Goal: Transaction & Acquisition: Purchase product/service

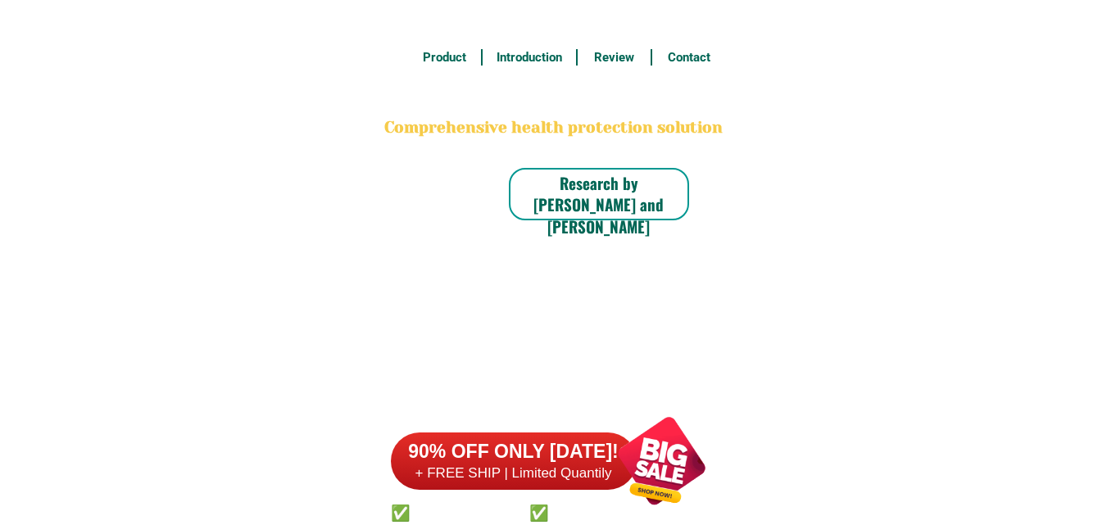
scroll to position [12740, 0]
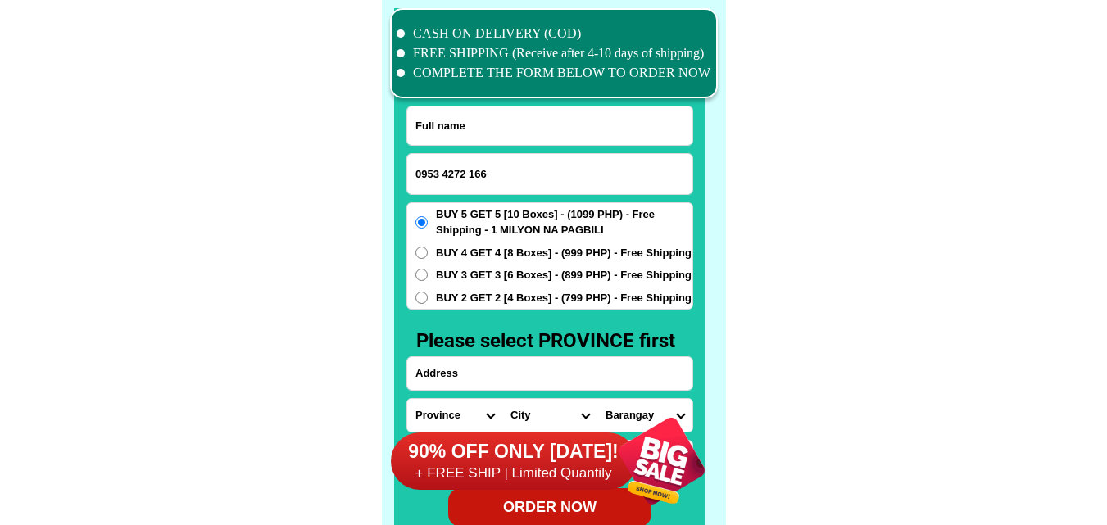
click at [470, 172] on input "0953 4272 166" at bounding box center [549, 174] width 285 height 40
click at [445, 171] on input "0953 4272166" at bounding box center [549, 174] width 285 height 40
type input "09534272166"
drag, startPoint x: 248, startPoint y: 223, endPoint x: 143, endPoint y: 30, distance: 220.0
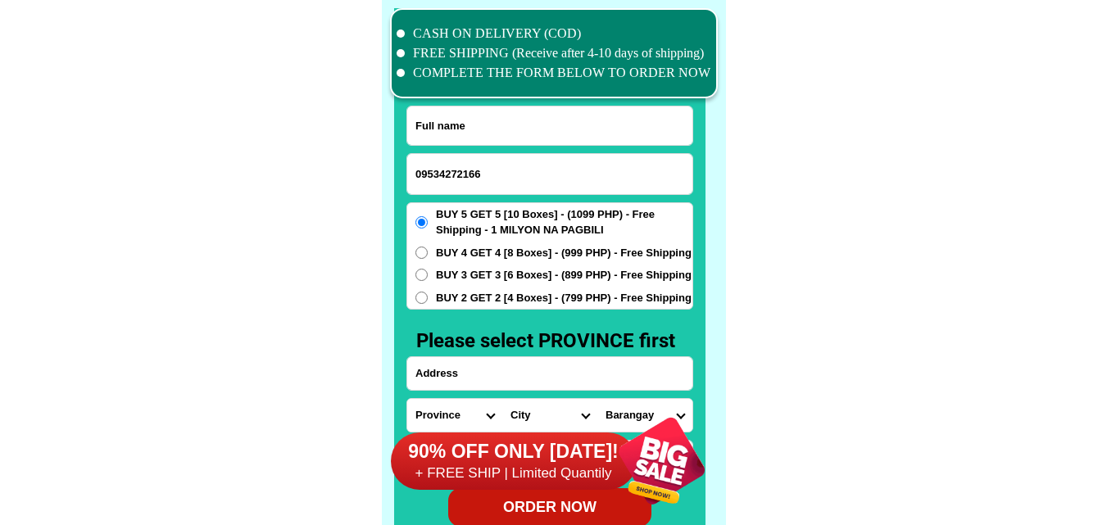
click at [465, 116] on input "Input full_name" at bounding box center [549, 126] width 285 height 39
paste input "[PERSON_NAME]"
type input "[PERSON_NAME]"
drag, startPoint x: 481, startPoint y: 370, endPoint x: 424, endPoint y: 174, distance: 204.9
click at [481, 370] on input "Input address" at bounding box center [549, 373] width 285 height 33
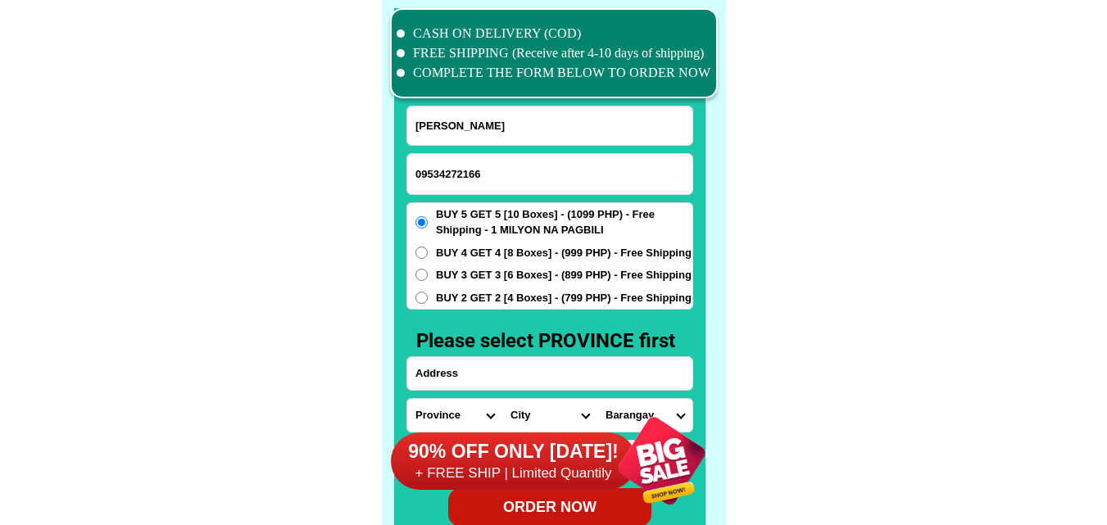
paste input "Blk,4.lot 4 Smack 3.[PERSON_NAME] Subd, [GEOGRAPHIC_DATA], [GEOGRAPHIC_DATA], […"
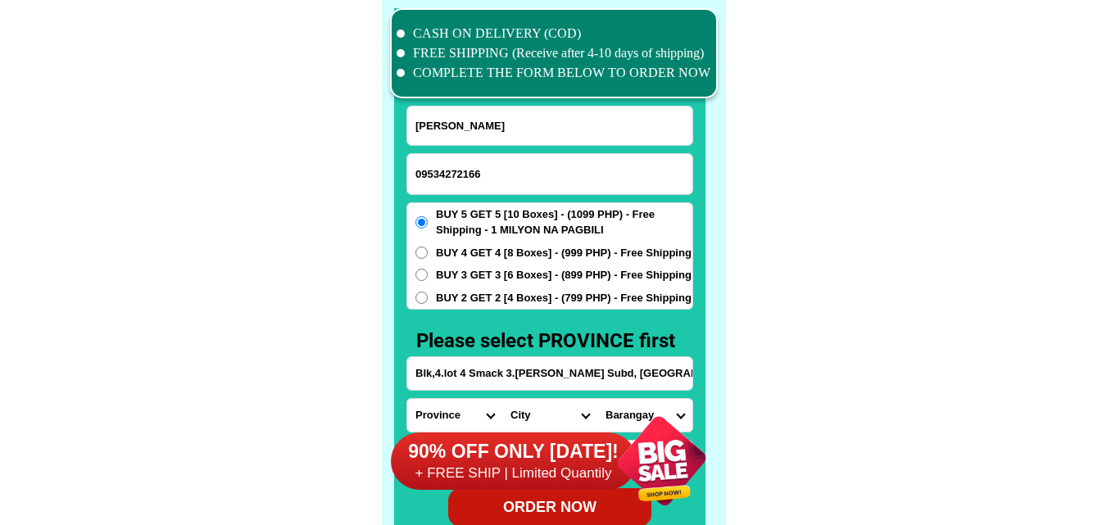
scroll to position [0, 166]
type input "Blk,4.lot 4 Smack 3.[PERSON_NAME] Subd, [GEOGRAPHIC_DATA], [GEOGRAPHIC_DATA], […"
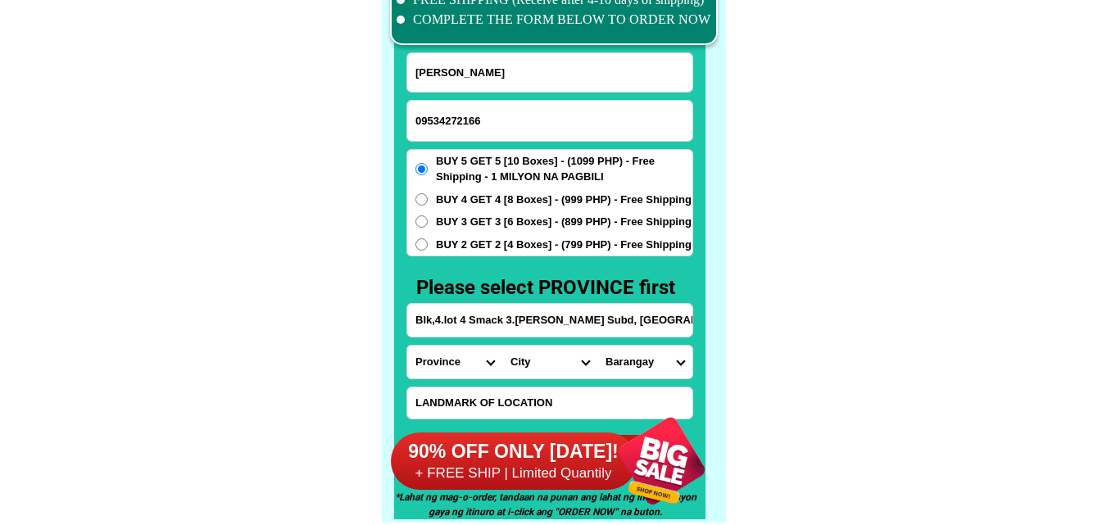
scroll to position [12822, 0]
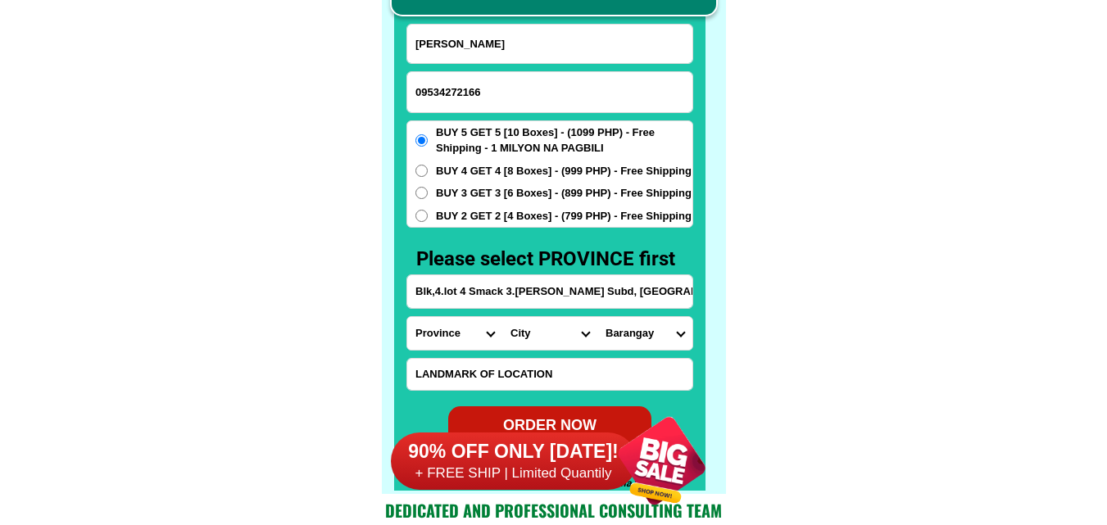
paste input "and [PERSON_NAME] [DEMOGRAPHIC_DATA] Chapel and Boss Migs Crocery ask [PERSON_N…"
click at [477, 375] on input "Input LANDMARKOFLOCATION" at bounding box center [549, 374] width 285 height 31
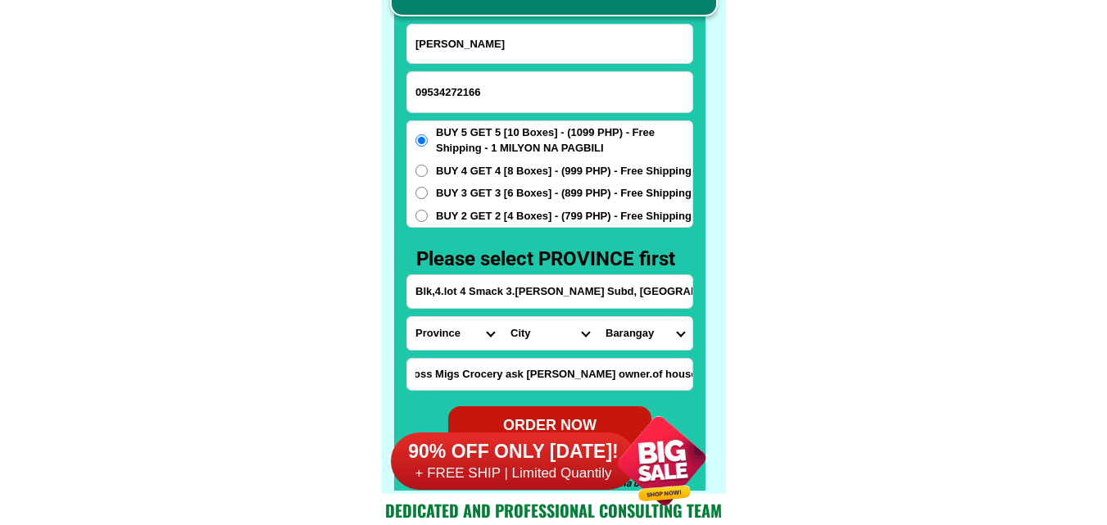
type input "and [PERSON_NAME] [DEMOGRAPHIC_DATA] Chapel and Boss Migs Crocery ask [PERSON_N…"
click at [591, 291] on input "Blk,4.lot 4 Smack 3.[PERSON_NAME] Subd, [GEOGRAPHIC_DATA], [GEOGRAPHIC_DATA], […" at bounding box center [549, 291] width 285 height 33
click at [459, 338] on select "Province [GEOGRAPHIC_DATA] [GEOGRAPHIC_DATA][PERSON_NAME][GEOGRAPHIC_DATA][GEOG…" at bounding box center [454, 333] width 95 height 33
select select "63_219"
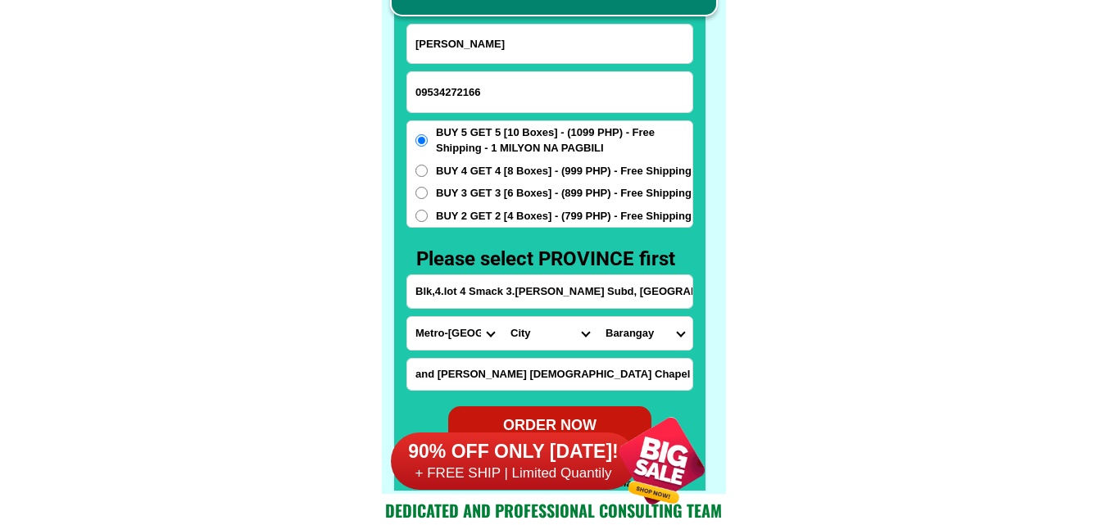
click at [407, 317] on select "Province [GEOGRAPHIC_DATA] [GEOGRAPHIC_DATA][PERSON_NAME][GEOGRAPHIC_DATA][GEOG…" at bounding box center [454, 333] width 95 height 33
click at [542, 331] on select "City [GEOGRAPHIC_DATA] [GEOGRAPHIC_DATA] [GEOGRAPHIC_DATA] [GEOGRAPHIC_DATA]-ci…" at bounding box center [549, 333] width 95 height 33
select select "63_2194070"
click at [502, 317] on select "City [GEOGRAPHIC_DATA] [GEOGRAPHIC_DATA] [GEOGRAPHIC_DATA] [GEOGRAPHIC_DATA]-ci…" at bounding box center [549, 333] width 95 height 33
click at [620, 302] on input "Blk,4.lot 4 Smack 3.[PERSON_NAME] Subd, [GEOGRAPHIC_DATA], [GEOGRAPHIC_DATA], […" at bounding box center [549, 291] width 285 height 33
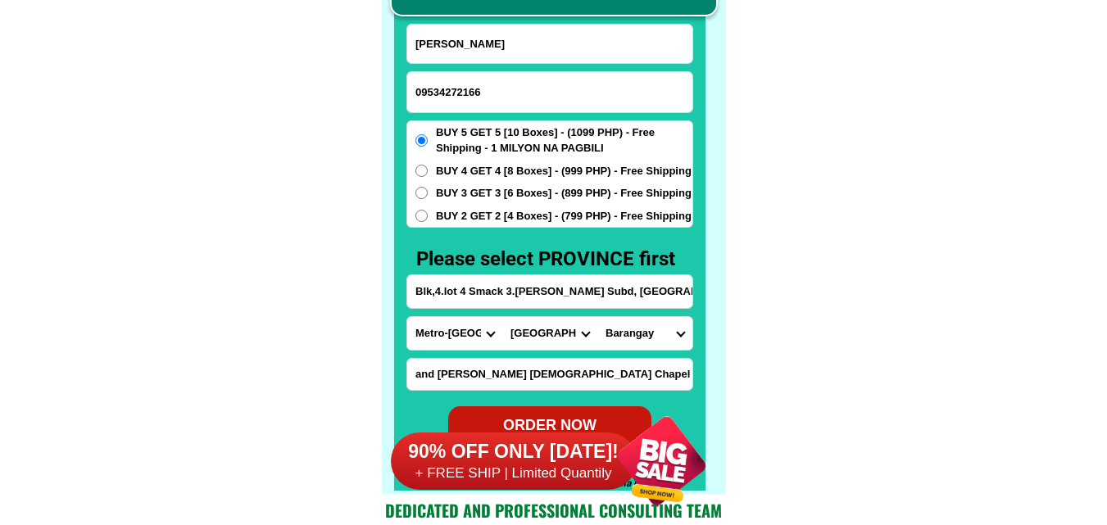
click at [634, 332] on select "Barangay [PERSON_NAME] [PERSON_NAME] Bagbag Bago bantay Bagong lipunan ng crame…" at bounding box center [644, 333] width 95 height 33
select select "63_219407034189"
click at [597, 317] on select "Barangay [PERSON_NAME] [PERSON_NAME] Bagbag Bago bantay Bagong lipunan ng crame…" at bounding box center [644, 333] width 95 height 33
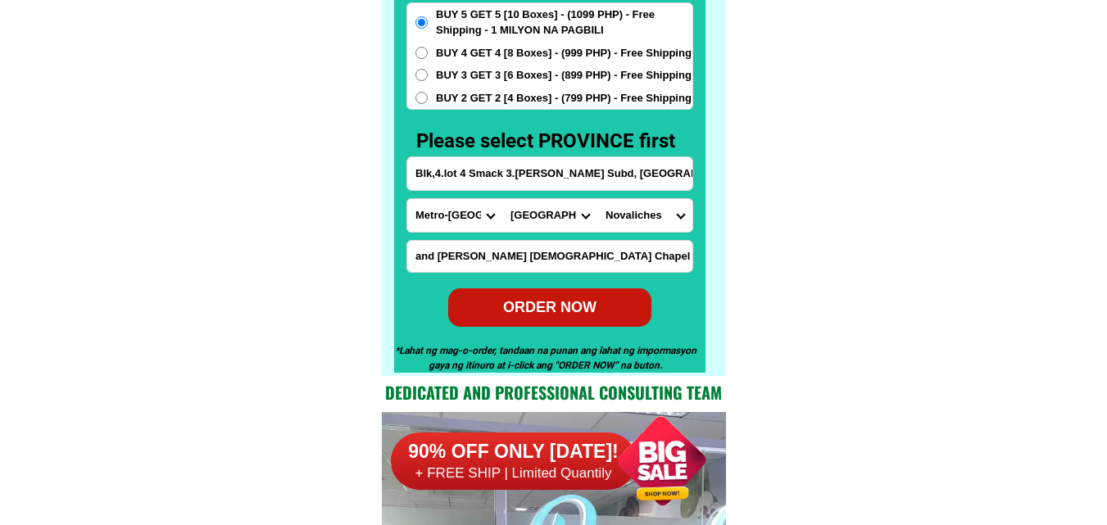
scroll to position [12986, 0]
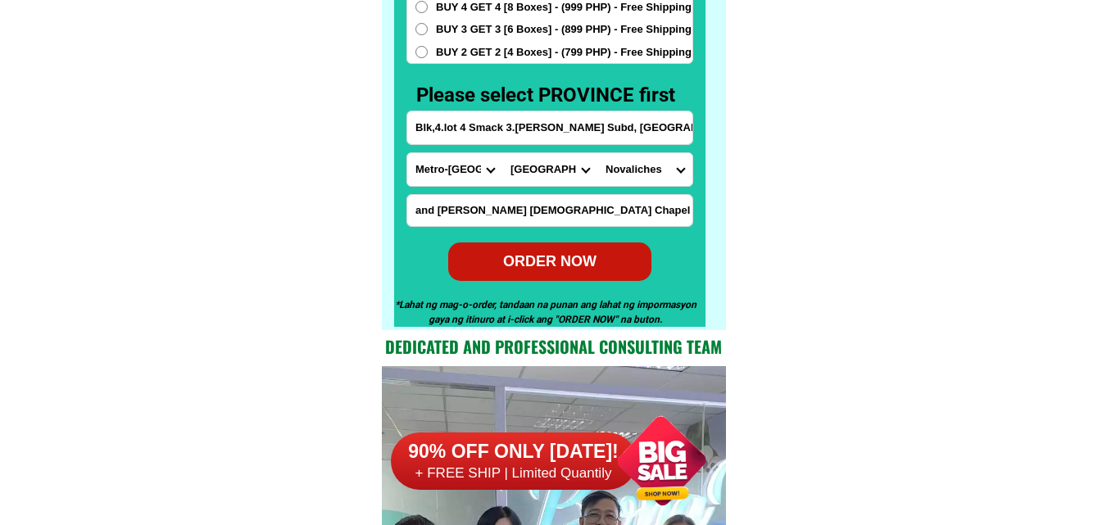
click at [574, 273] on div "ORDER NOW" at bounding box center [549, 261] width 211 height 23
type input "Blk,4.lot 4 Smack 3.[PERSON_NAME] Subd, [GEOGRAPHIC_DATA], [GEOGRAPHIC_DATA], […"
radio input "true"
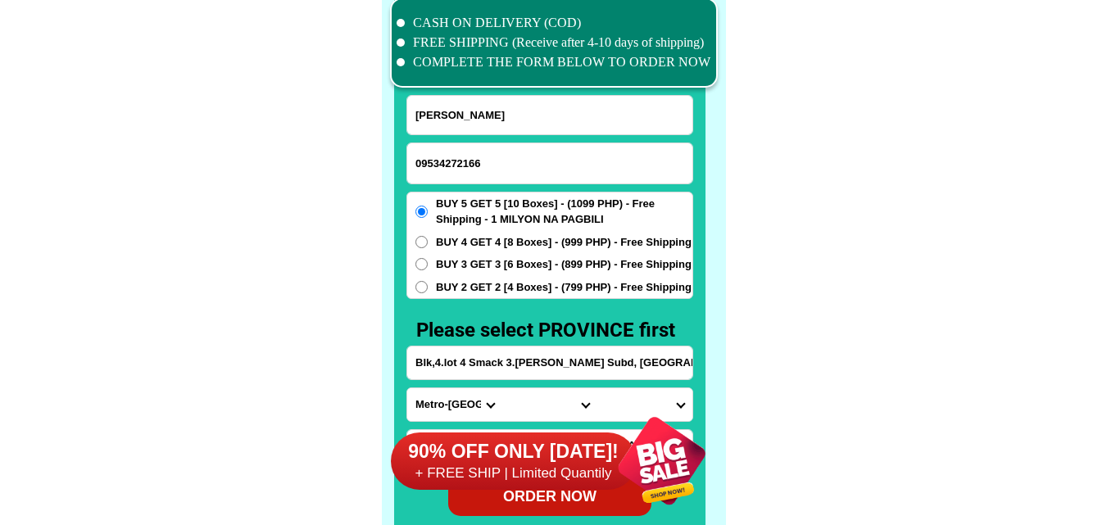
scroll to position [12740, 0]
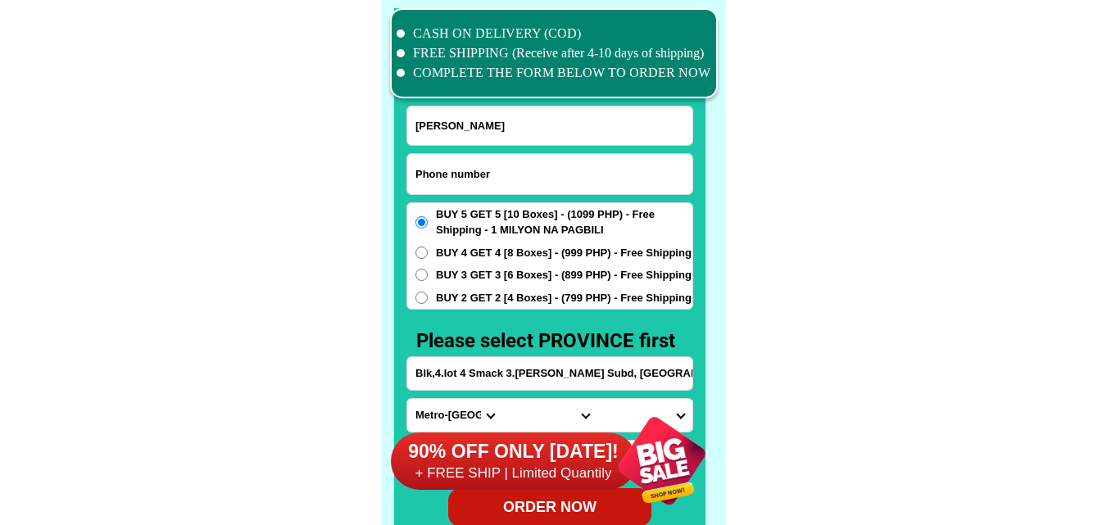
drag, startPoint x: 511, startPoint y: 171, endPoint x: 302, endPoint y: 30, distance: 252.5
click at [511, 171] on input "Input phone_number" at bounding box center [549, 174] width 285 height 40
paste input "09063172316"
type input "09063172316"
paste input "[PERSON_NAME][GEOGRAPHIC_DATA]-"
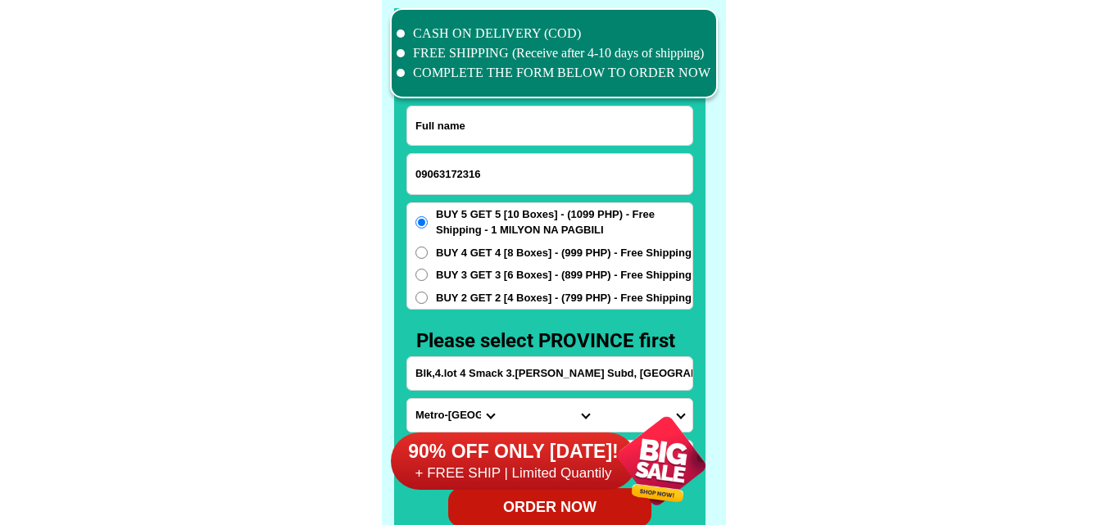
click at [483, 127] on input "Input full_name" at bounding box center [549, 126] width 285 height 39
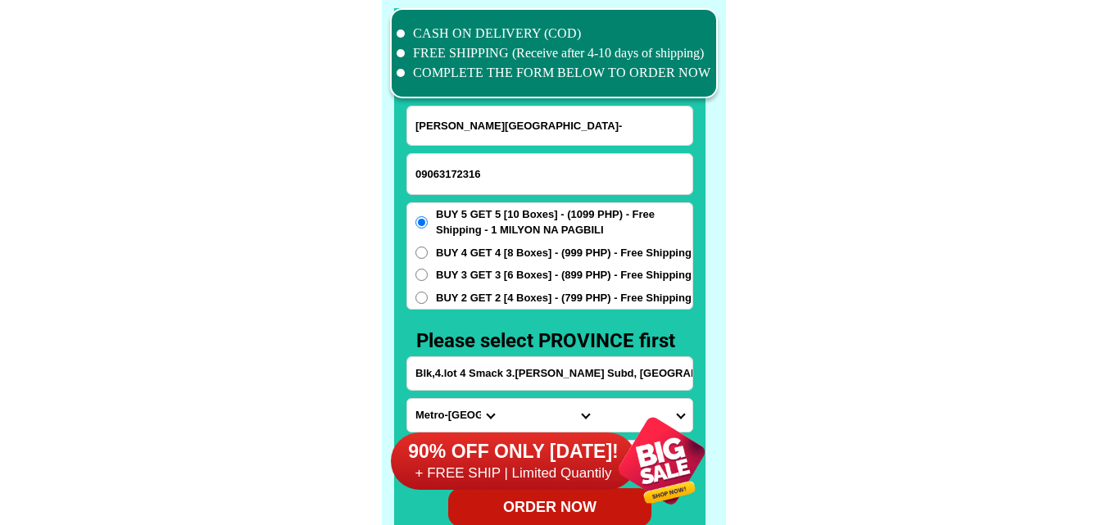
type input "[PERSON_NAME][GEOGRAPHIC_DATA]-"
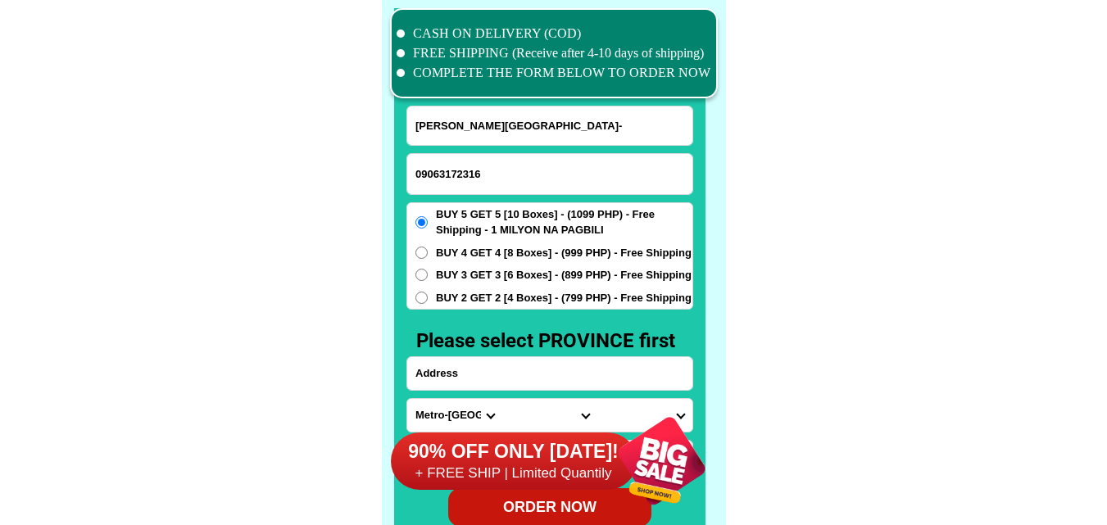
drag, startPoint x: 524, startPoint y: 364, endPoint x: 462, endPoint y: 170, distance: 204.0
click at [524, 365] on input "Input address" at bounding box center [549, 373] width 285 height 33
paste input "Brgy. Magiliw [PERSON_NAME][GEOGRAPHIC_DATA]"
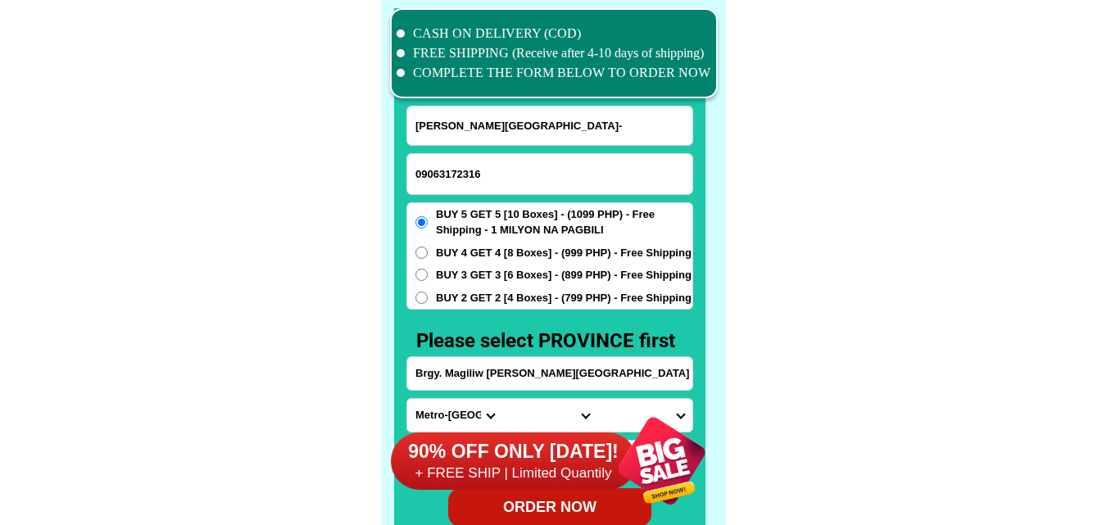
type input "Brgy. Magiliw [PERSON_NAME][GEOGRAPHIC_DATA]"
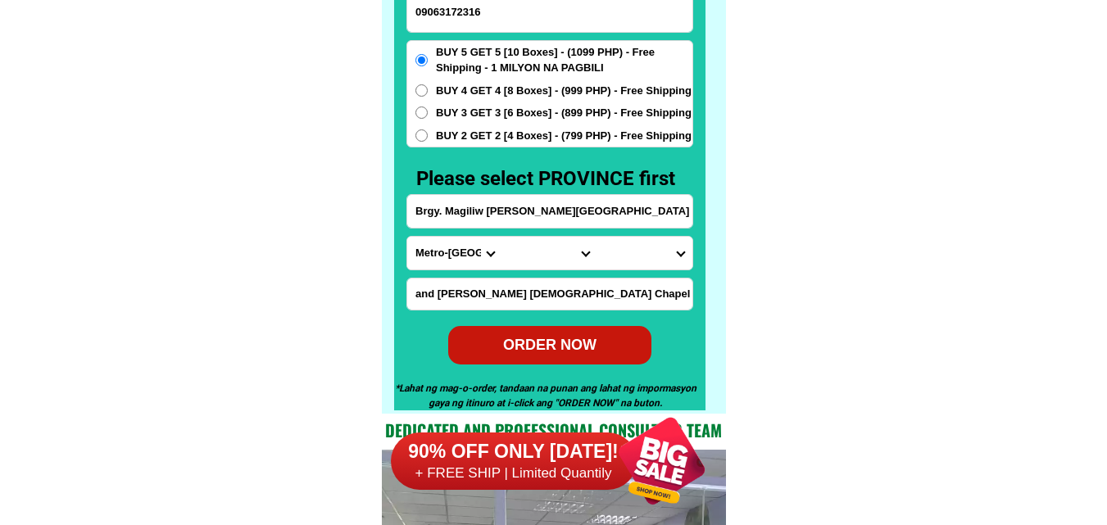
scroll to position [12904, 0]
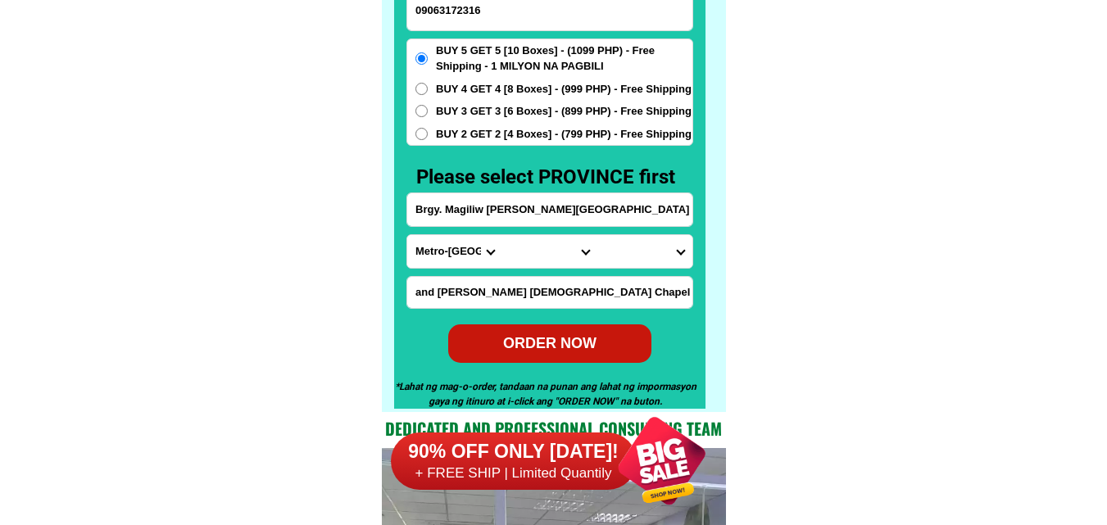
click at [433, 267] on select "Province [GEOGRAPHIC_DATA] [GEOGRAPHIC_DATA][PERSON_NAME][GEOGRAPHIC_DATA][GEOG…" at bounding box center [454, 251] width 95 height 33
select select "63_600"
click at [407, 235] on select "Province [GEOGRAPHIC_DATA] [GEOGRAPHIC_DATA][PERSON_NAME][GEOGRAPHIC_DATA][GEOG…" at bounding box center [454, 251] width 95 height 33
click at [529, 255] on select "City [GEOGRAPHIC_DATA][PERSON_NAME][GEOGRAPHIC_DATA]-city [GEOGRAPHIC_DATA][PER…" at bounding box center [549, 251] width 95 height 33
select select "63_6006502"
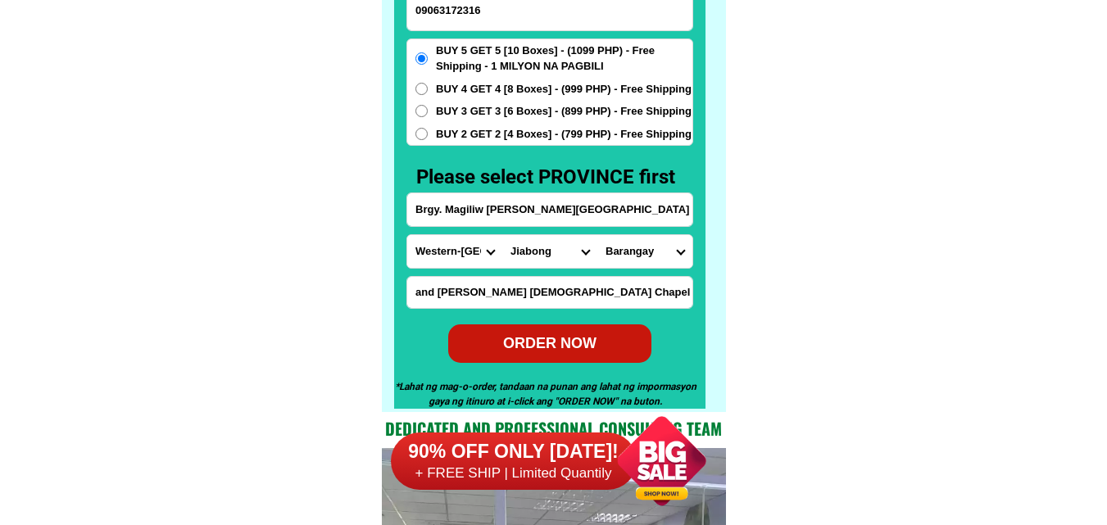
click at [502, 235] on select "City [GEOGRAPHIC_DATA][PERSON_NAME][GEOGRAPHIC_DATA]-city [GEOGRAPHIC_DATA][PER…" at bounding box center [549, 251] width 95 height 33
click at [647, 245] on select "Barangay Alejandrea Barangay no. 1 (pob.) Barangay no. 2 (pob.) Barangay no. 3 …" at bounding box center [644, 251] width 95 height 33
click at [651, 235] on select "Barangay Alejandrea Barangay no. 1 (pob.) Barangay no. 2 (pob.) Barangay no. 3 …" at bounding box center [644, 251] width 95 height 33
select select "63_60065026902"
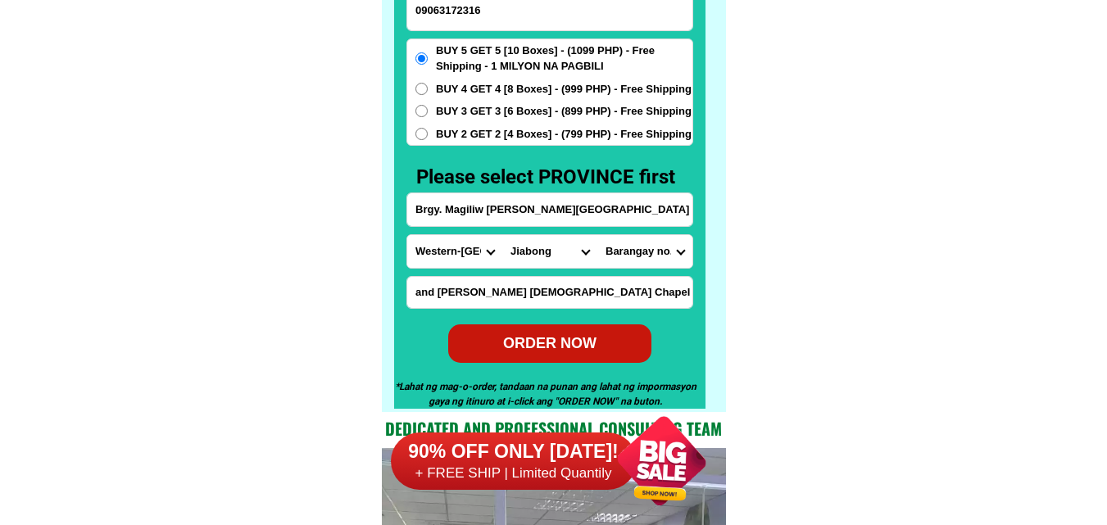
click at [597, 235] on select "Barangay Alejandrea Barangay no. 1 (pob.) Barangay no. 2 (pob.) Barangay no. 3 …" at bounding box center [644, 251] width 95 height 33
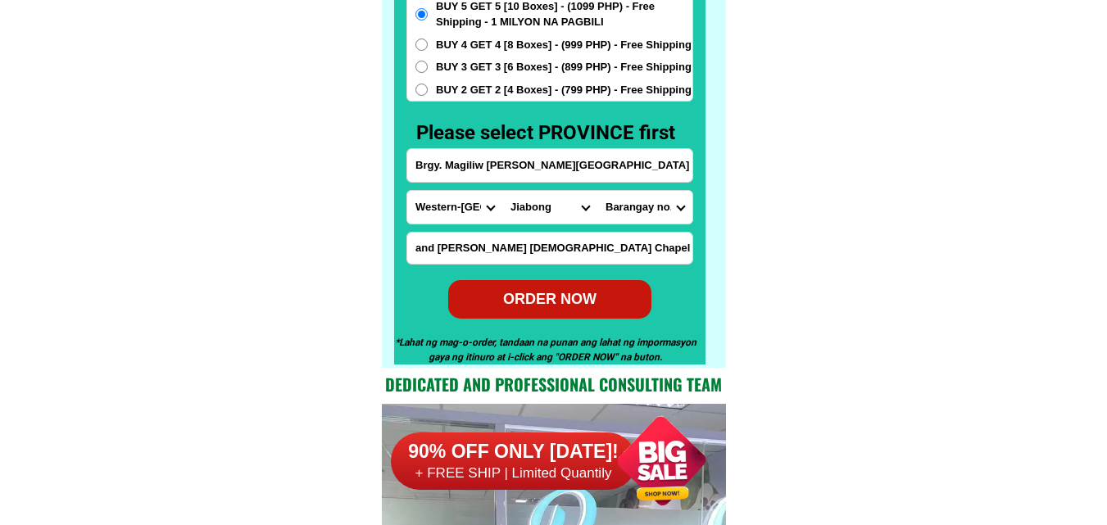
scroll to position [12986, 0]
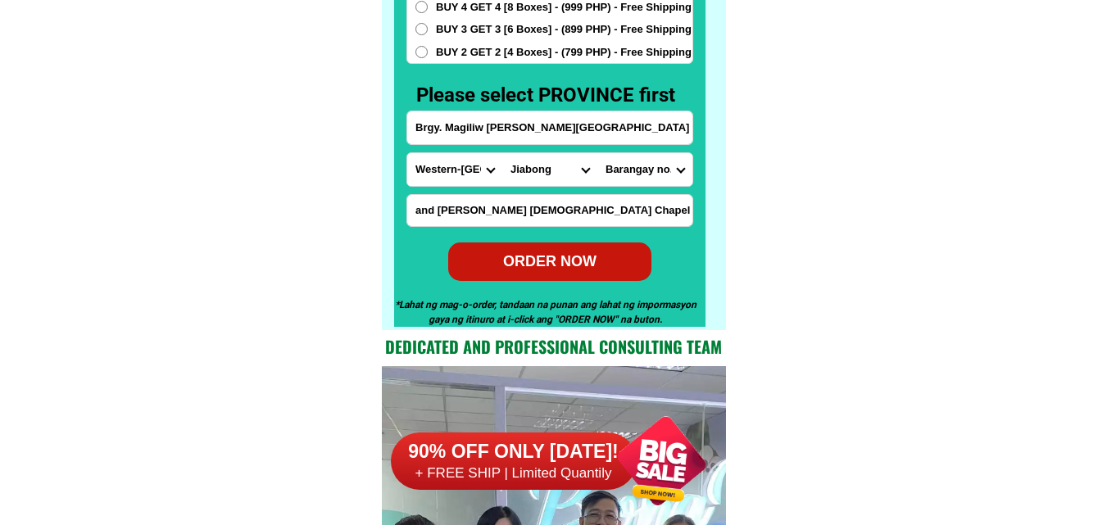
click at [558, 255] on div "ORDER NOW" at bounding box center [549, 261] width 203 height 22
type input "Brgy. Magiliw [PERSON_NAME][GEOGRAPHIC_DATA]"
radio input "true"
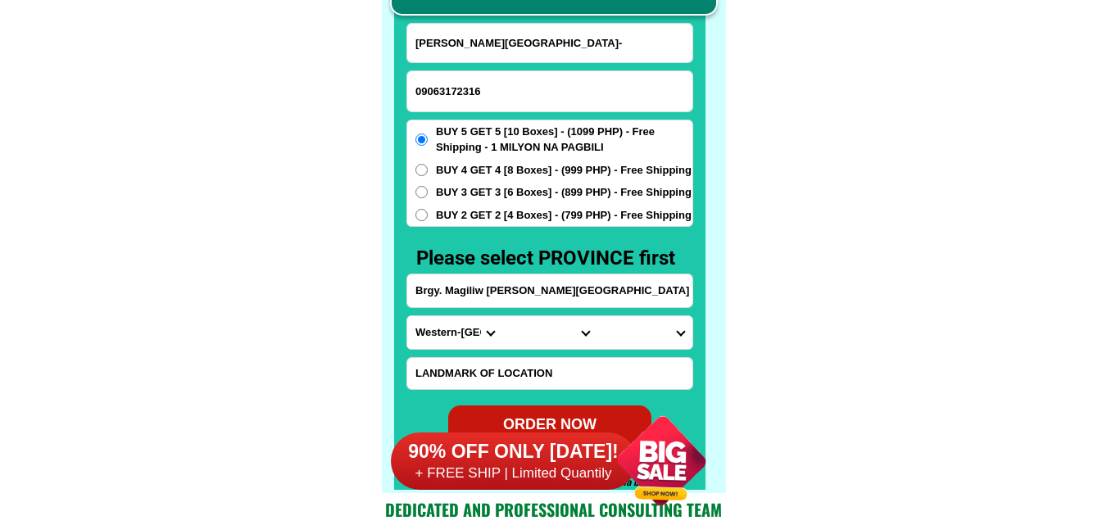
scroll to position [12822, 0]
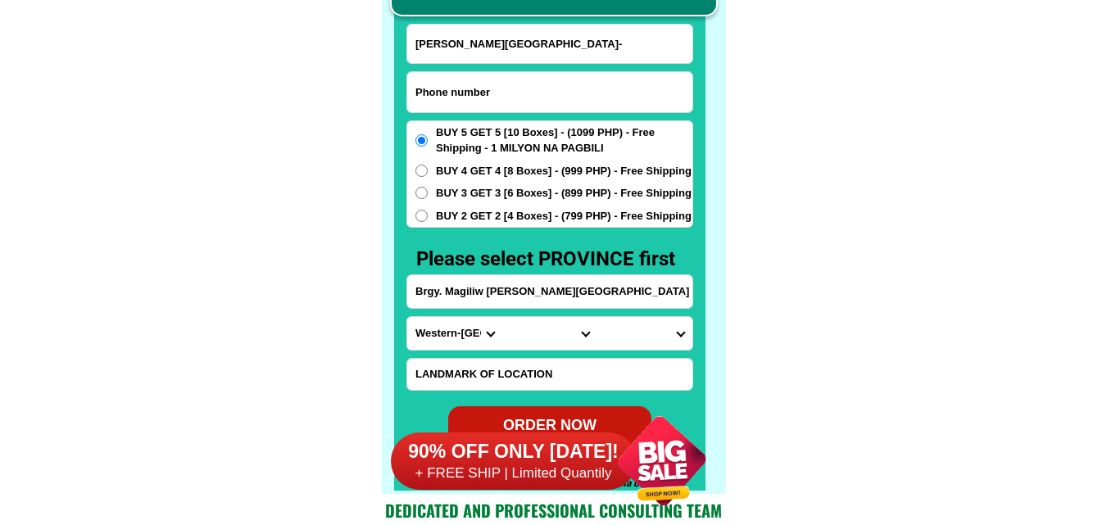
paste input "O9943819563"
click at [515, 89] on input "O9943819563" at bounding box center [549, 92] width 285 height 40
type input "O9943819563"
click at [473, 52] on input "[PERSON_NAME][GEOGRAPHIC_DATA]-" at bounding box center [549, 44] width 285 height 39
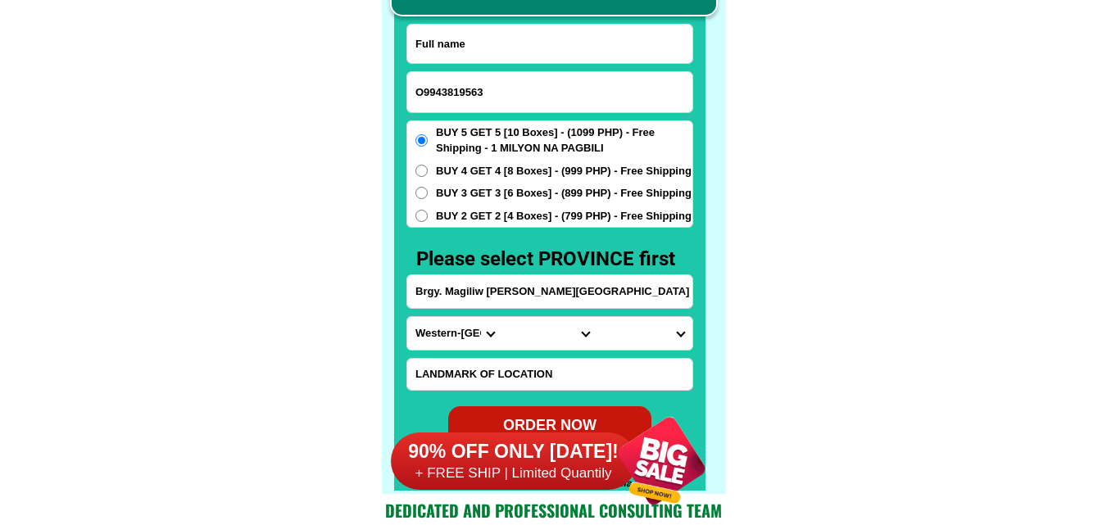
paste input "[PERSON_NAME]"
type input "[PERSON_NAME]"
drag, startPoint x: 424, startPoint y: 89, endPoint x: 388, endPoint y: 100, distance: 37.8
click at [388, 100] on div "CASH ON DELIVERY (COD) FREE SHIPPING (Receive after 4-10 days of shipping) COMP…" at bounding box center [554, 206] width 344 height 576
type input "09943819563"
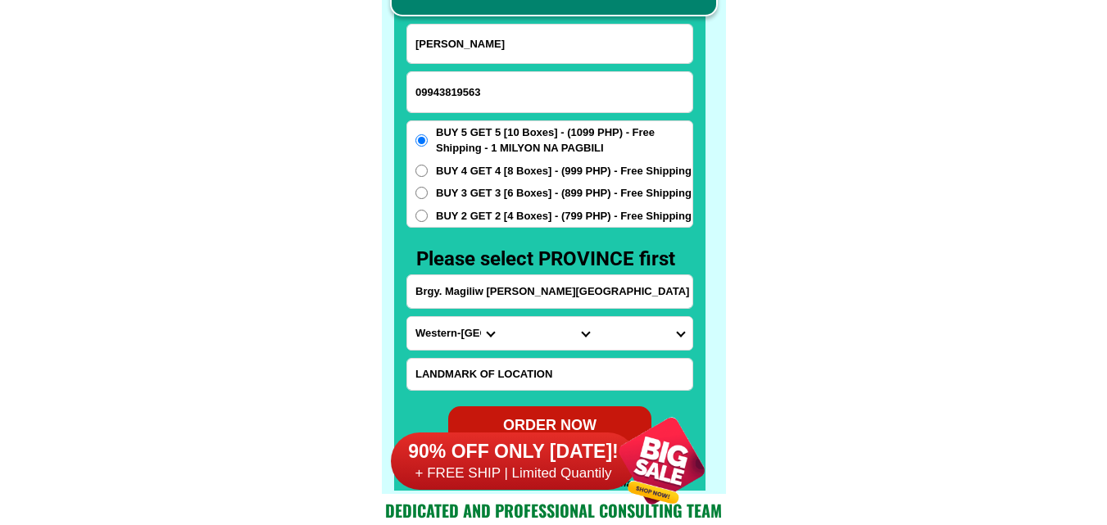
drag, startPoint x: 200, startPoint y: 166, endPoint x: 146, endPoint y: 18, distance: 157.1
click at [530, 50] on input "[PERSON_NAME]" at bounding box center [549, 44] width 285 height 39
paste input "[PERSON_NAME]"
type input "[PERSON_NAME]"
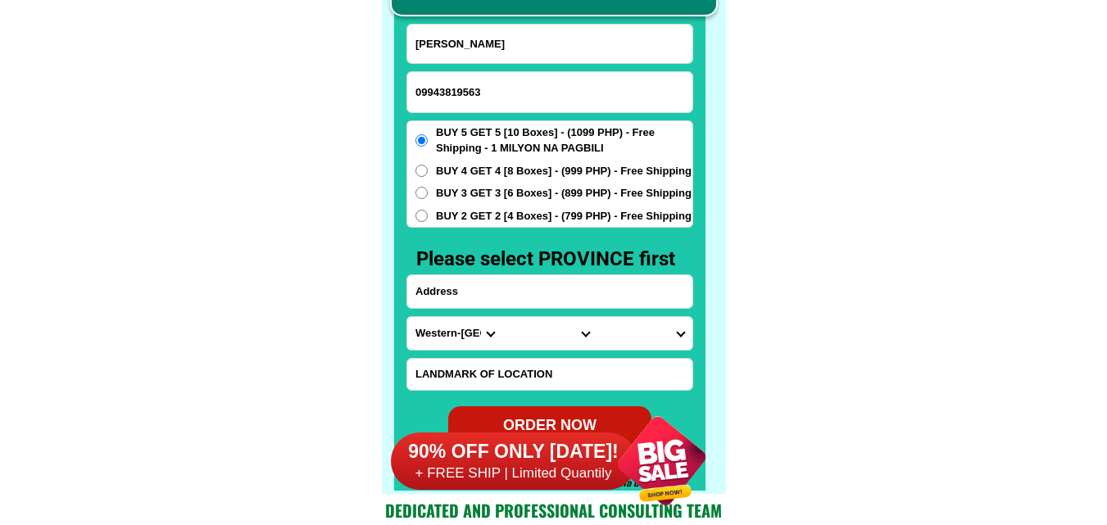
click at [515, 287] on input "Input address" at bounding box center [549, 291] width 285 height 33
paste input "bluck 114 lot 2 [PERSON_NAME] [PERSON_NAME][GEOGRAPHIC_DATA]malapit po dito sa …"
type input "bluck 114 lot 2 [PERSON_NAME] [PERSON_NAME][GEOGRAPHIC_DATA]malapit po dito sa …"
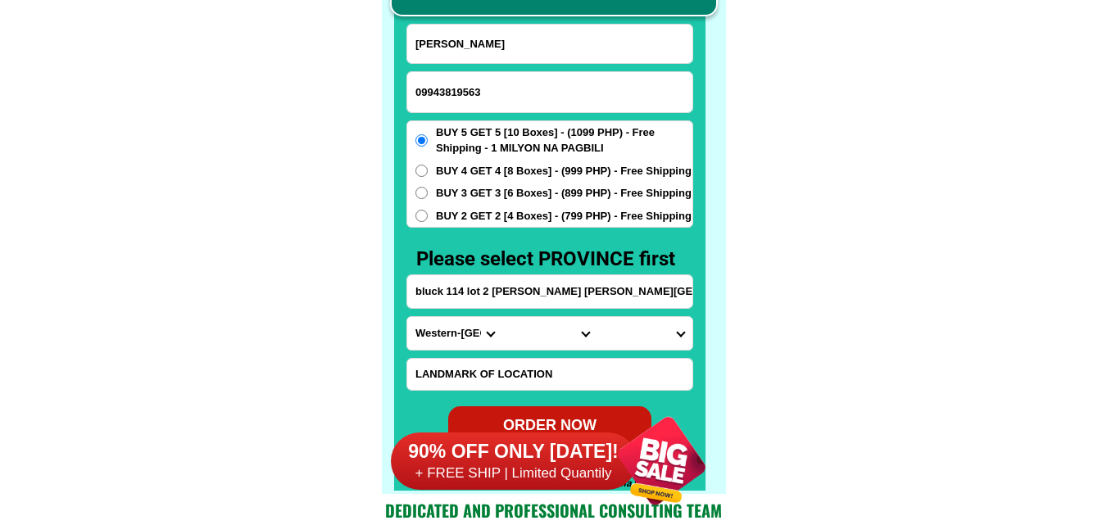
click at [459, 327] on select "Province [GEOGRAPHIC_DATA] [GEOGRAPHIC_DATA][PERSON_NAME][GEOGRAPHIC_DATA][GEOG…" at bounding box center [454, 333] width 95 height 33
select select "63_826"
click at [407, 317] on select "Province [GEOGRAPHIC_DATA] [GEOGRAPHIC_DATA][PERSON_NAME][GEOGRAPHIC_DATA][GEOG…" at bounding box center [454, 333] width 95 height 33
click at [540, 333] on select "City [PERSON_NAME] [PERSON_NAME] [GEOGRAPHIC_DATA]-city [GEOGRAPHIC_DATA]-[GEOG…" at bounding box center [549, 333] width 95 height 33
select select "63_8262990"
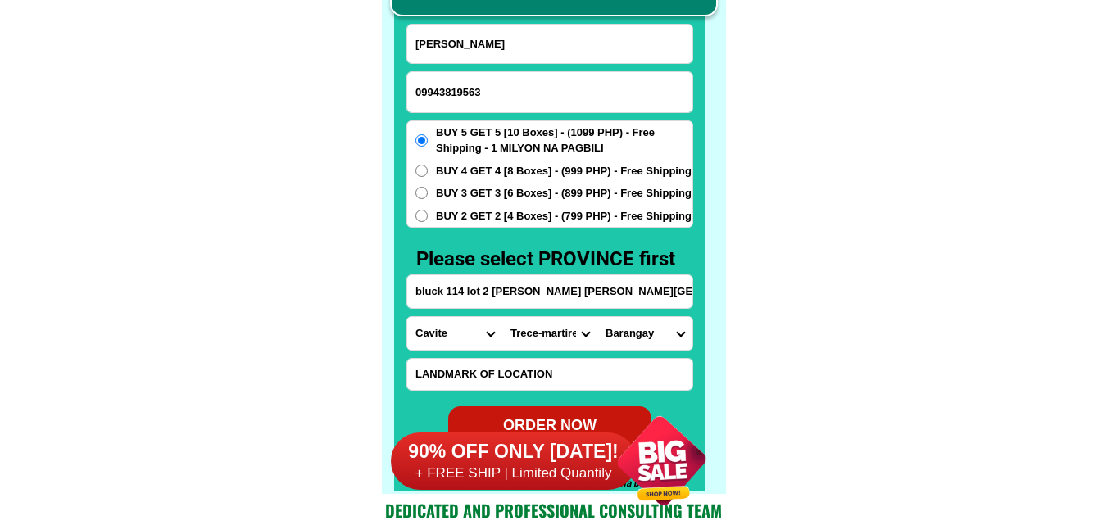
click at [502, 317] on select "City [PERSON_NAME] [PERSON_NAME] [GEOGRAPHIC_DATA]-city [GEOGRAPHIC_DATA]-[GEOG…" at bounding box center [549, 333] width 95 height 33
click at [661, 329] on select "Barangay [PERSON_NAME] (piscal mundo) [PERSON_NAME] (lagundian) [PERSON_NAME] (…" at bounding box center [644, 333] width 95 height 33
select select "63_82629907961"
click at [597, 317] on select "Barangay [PERSON_NAME] (piscal mundo) [PERSON_NAME] (lagundian) [PERSON_NAME] (…" at bounding box center [644, 333] width 95 height 33
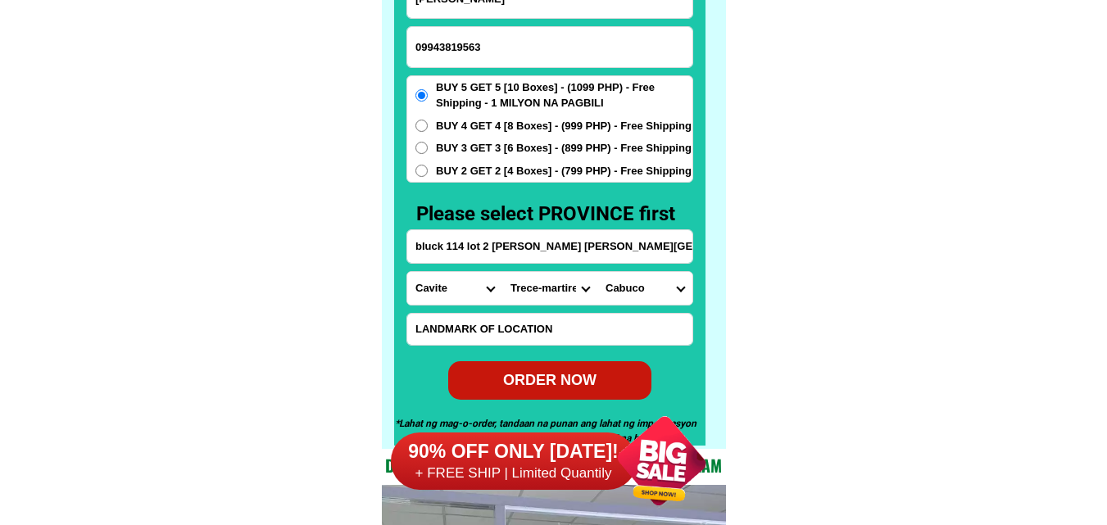
scroll to position [12904, 0]
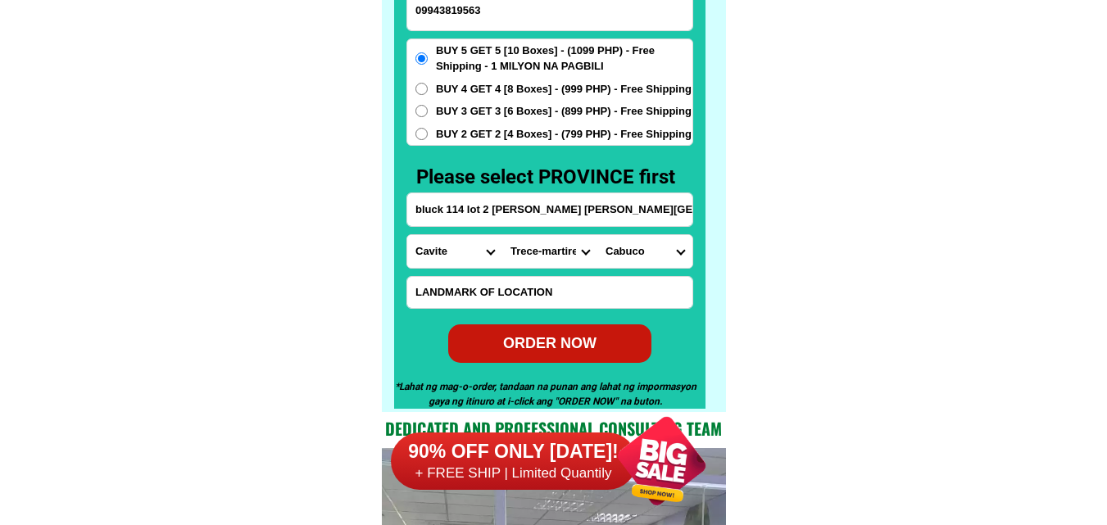
click at [580, 339] on div "ORDER NOW" at bounding box center [550, 343] width 207 height 22
radio input "true"
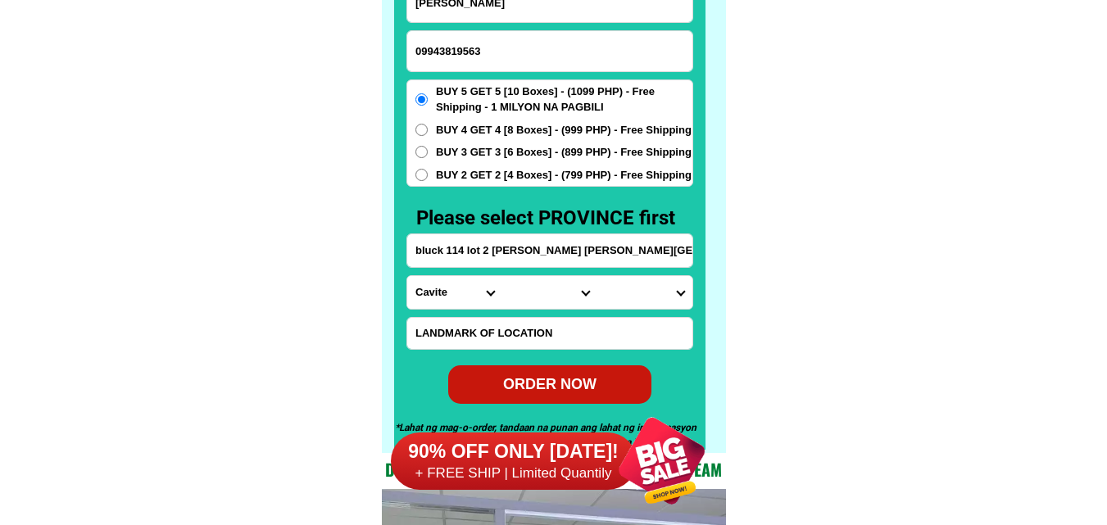
scroll to position [12822, 0]
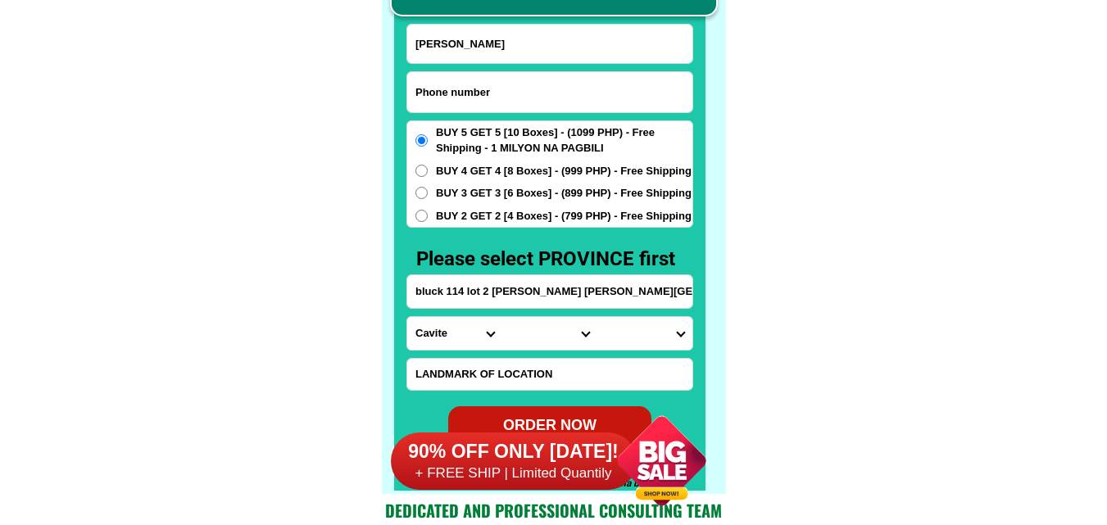
click at [480, 80] on input "Input phone_number" at bounding box center [549, 92] width 285 height 40
paste input "09338676263"
type input "09338676263"
click at [532, 48] on input "Input full_name" at bounding box center [549, 44] width 285 height 39
paste input "[PERSON_NAME]"
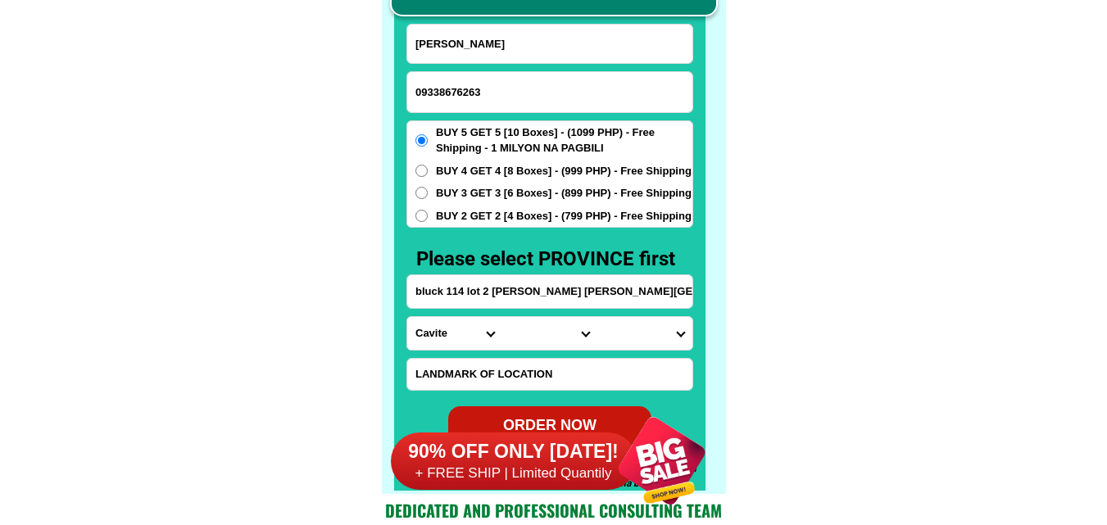
type input "[PERSON_NAME]"
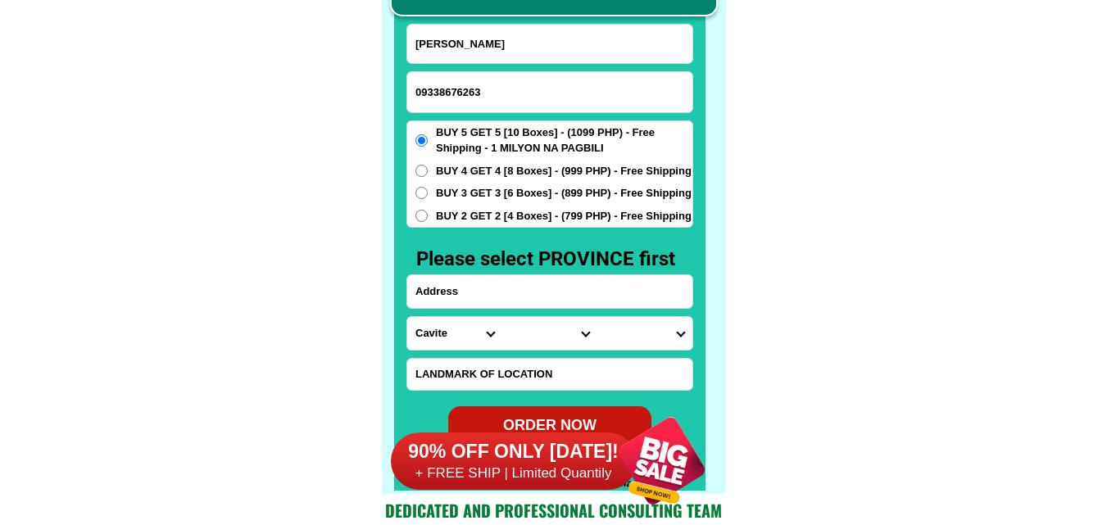
paste input "Robinsons Suvd.Div .Rd Buhangin .[GEOGRAPHIC_DATA]"
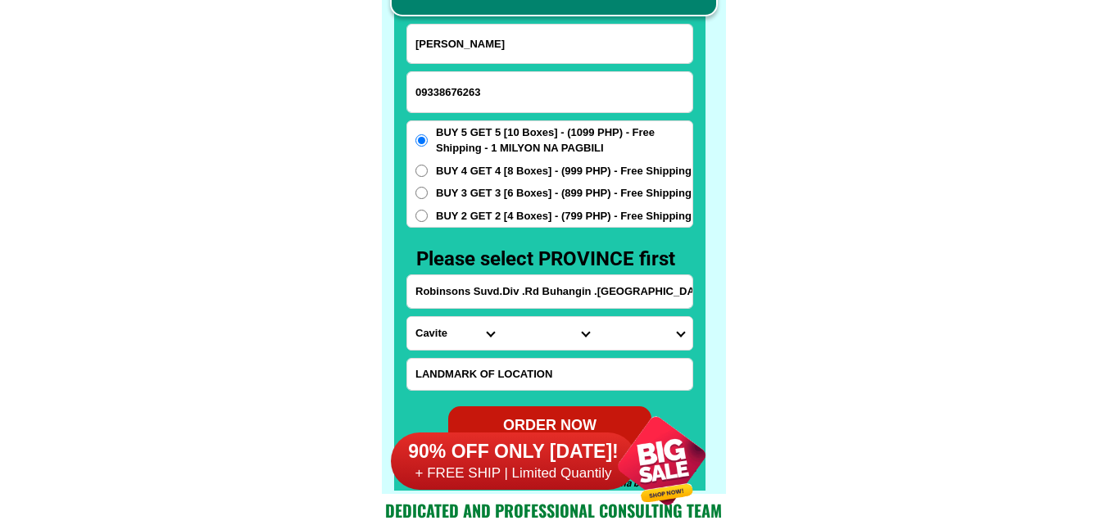
click at [518, 302] on input "Robinsons Suvd.Div .Rd Buhangin .[GEOGRAPHIC_DATA]" at bounding box center [549, 291] width 285 height 33
type input "Robinsons Suvd.Div .Rd Buhangin .[GEOGRAPHIC_DATA]"
click at [447, 338] on select "Province [GEOGRAPHIC_DATA] [GEOGRAPHIC_DATA][PERSON_NAME][GEOGRAPHIC_DATA][GEOG…" at bounding box center [454, 333] width 95 height 33
select select "63_738"
click at [407, 317] on select "Province [GEOGRAPHIC_DATA] [GEOGRAPHIC_DATA][PERSON_NAME][GEOGRAPHIC_DATA][GEOG…" at bounding box center [454, 333] width 95 height 33
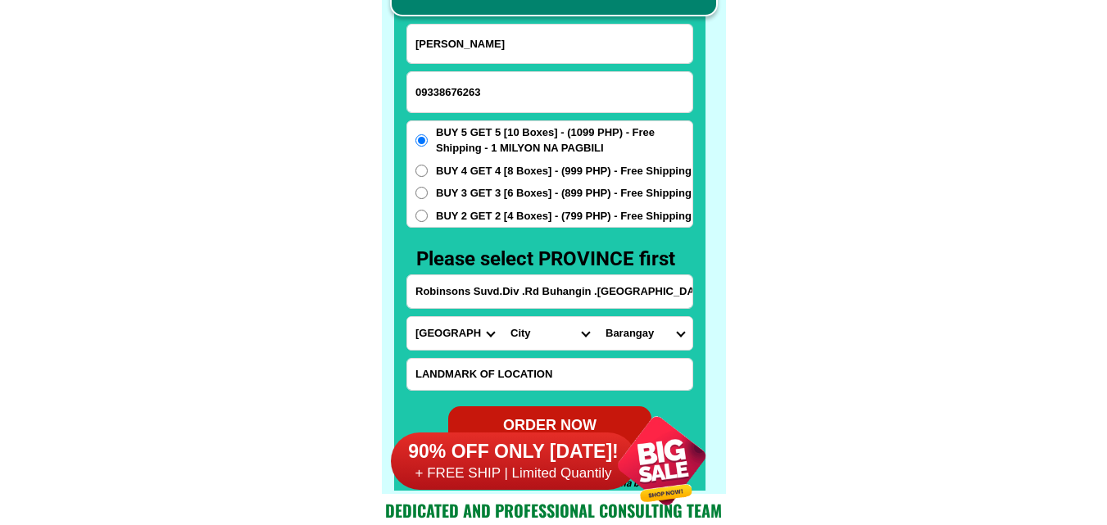
click at [533, 342] on select "City [GEOGRAPHIC_DATA] [GEOGRAPHIC_DATA]-city [GEOGRAPHIC_DATA] [GEOGRAPHIC_DAT…" at bounding box center [549, 333] width 95 height 33
select select "63_7387159"
click at [502, 317] on select "City [GEOGRAPHIC_DATA] [GEOGRAPHIC_DATA]-city [GEOGRAPHIC_DATA] [GEOGRAPHIC_DAT…" at bounding box center [549, 333] width 95 height 33
click at [638, 333] on select "[GEOGRAPHIC_DATA] [PERSON_NAME] (lasang) [PERSON_NAME] Angalan Atan-awe Baganih…" at bounding box center [644, 333] width 95 height 33
select select "63_73871595935"
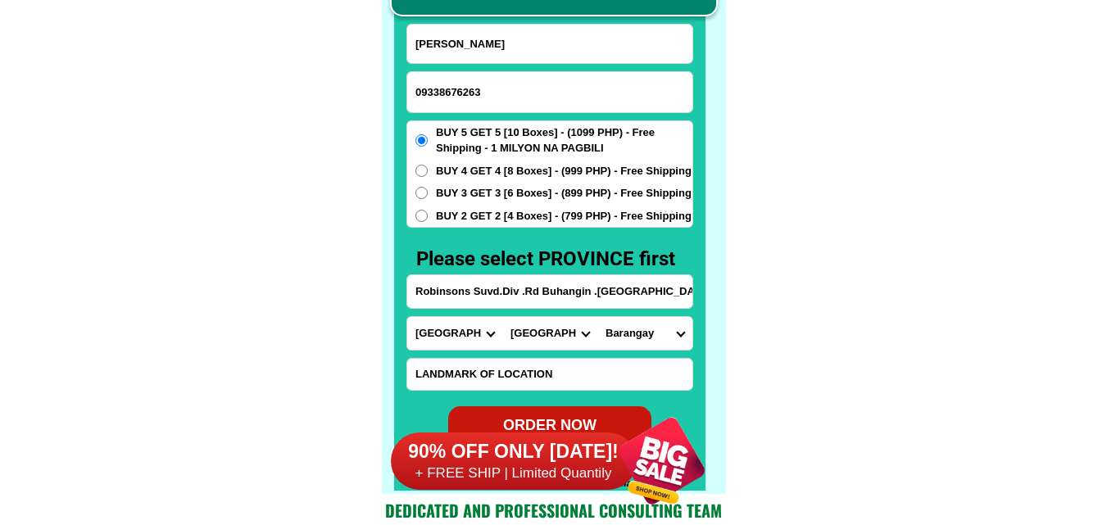
click at [597, 317] on select "[GEOGRAPHIC_DATA] [PERSON_NAME] (lasang) [PERSON_NAME] Angalan Atan-awe Baganih…" at bounding box center [644, 333] width 95 height 33
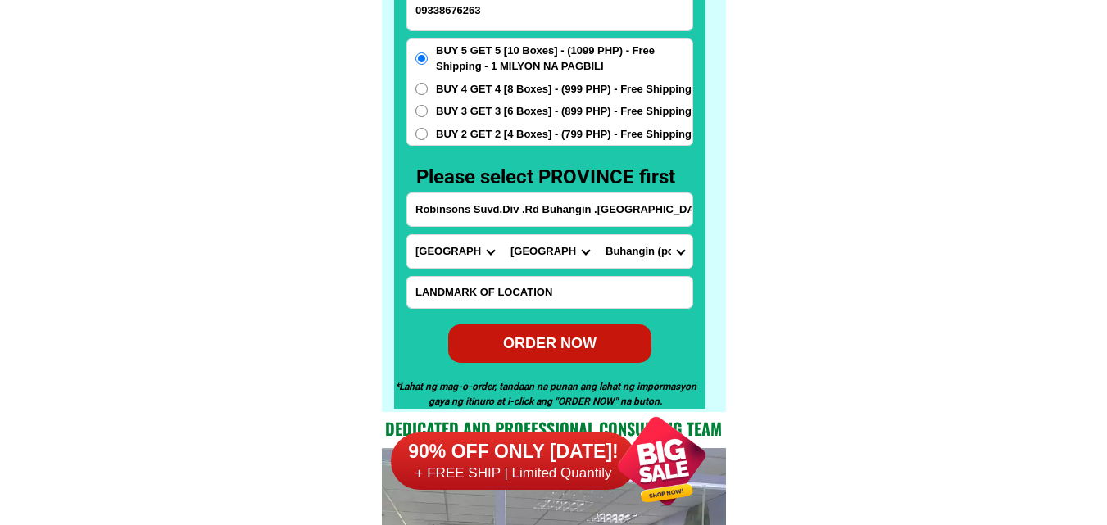
click at [576, 338] on div "ORDER NOW" at bounding box center [549, 343] width 204 height 22
type input "09338676263"
type input "Robinsons Suvd.Div .Rd Buhangin .[GEOGRAPHIC_DATA]"
radio input "true"
